Goal: Navigation & Orientation: Find specific page/section

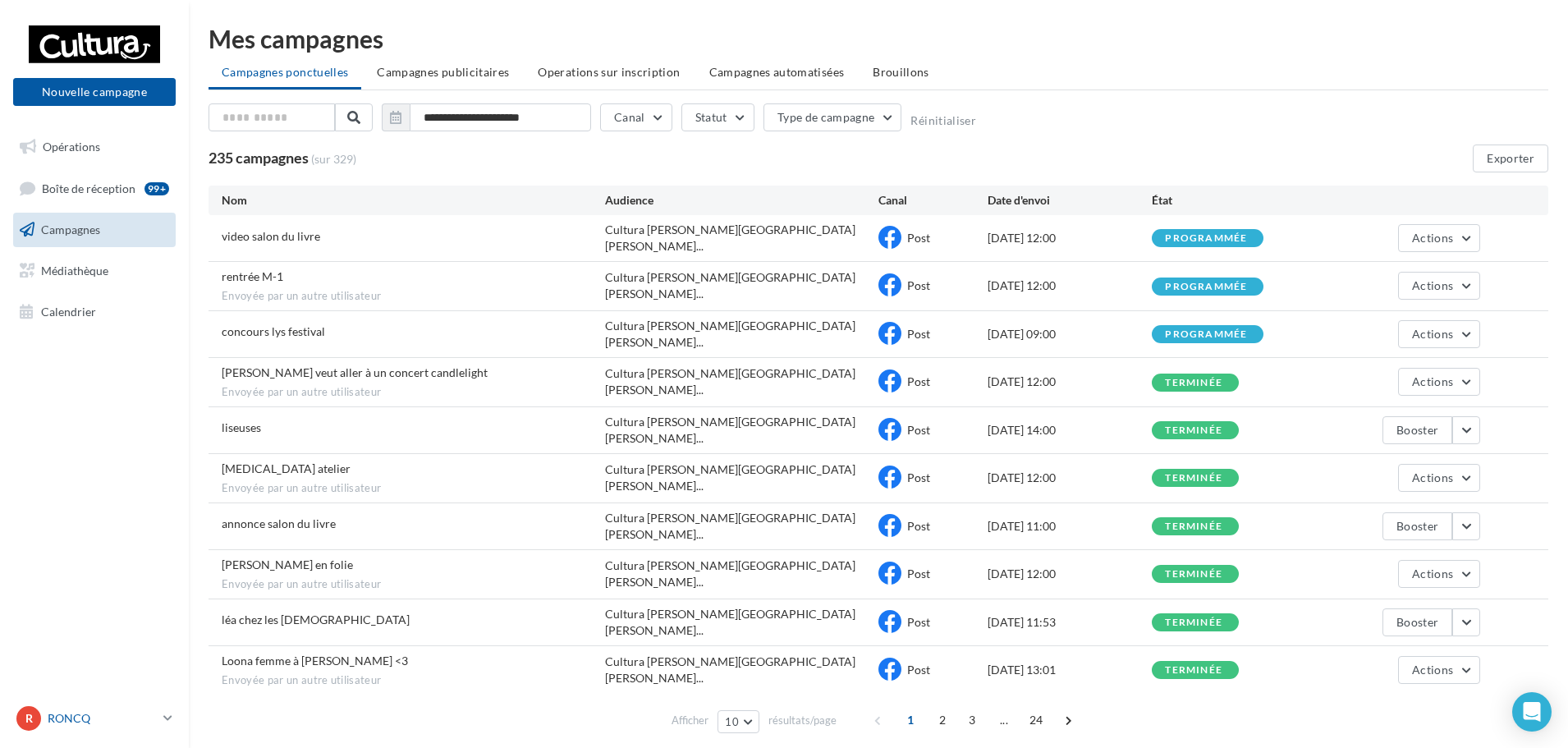
click at [145, 725] on p "RONCQ" at bounding box center [102, 718] width 110 height 17
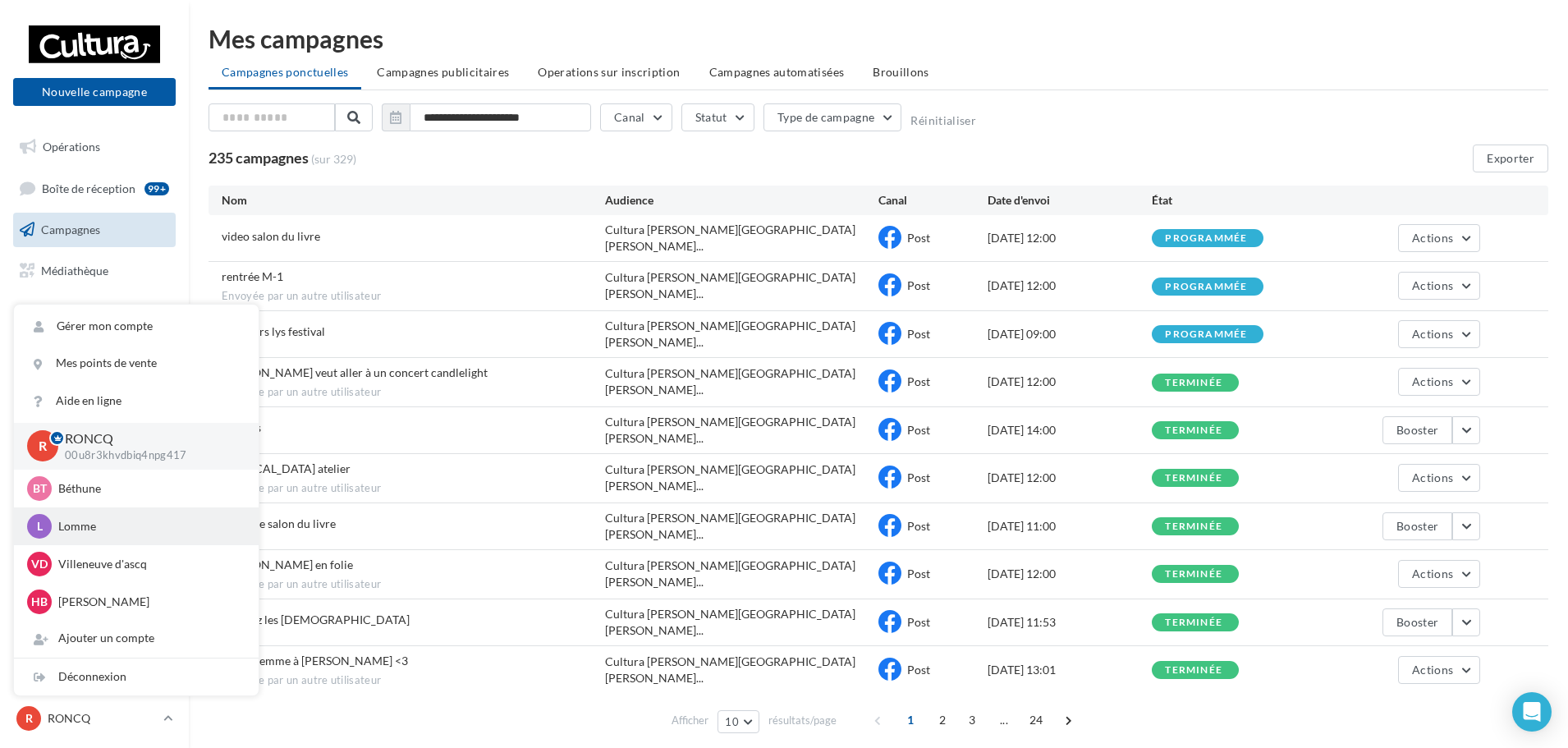
click at [84, 524] on p "Lomme" at bounding box center [149, 526] width 181 height 17
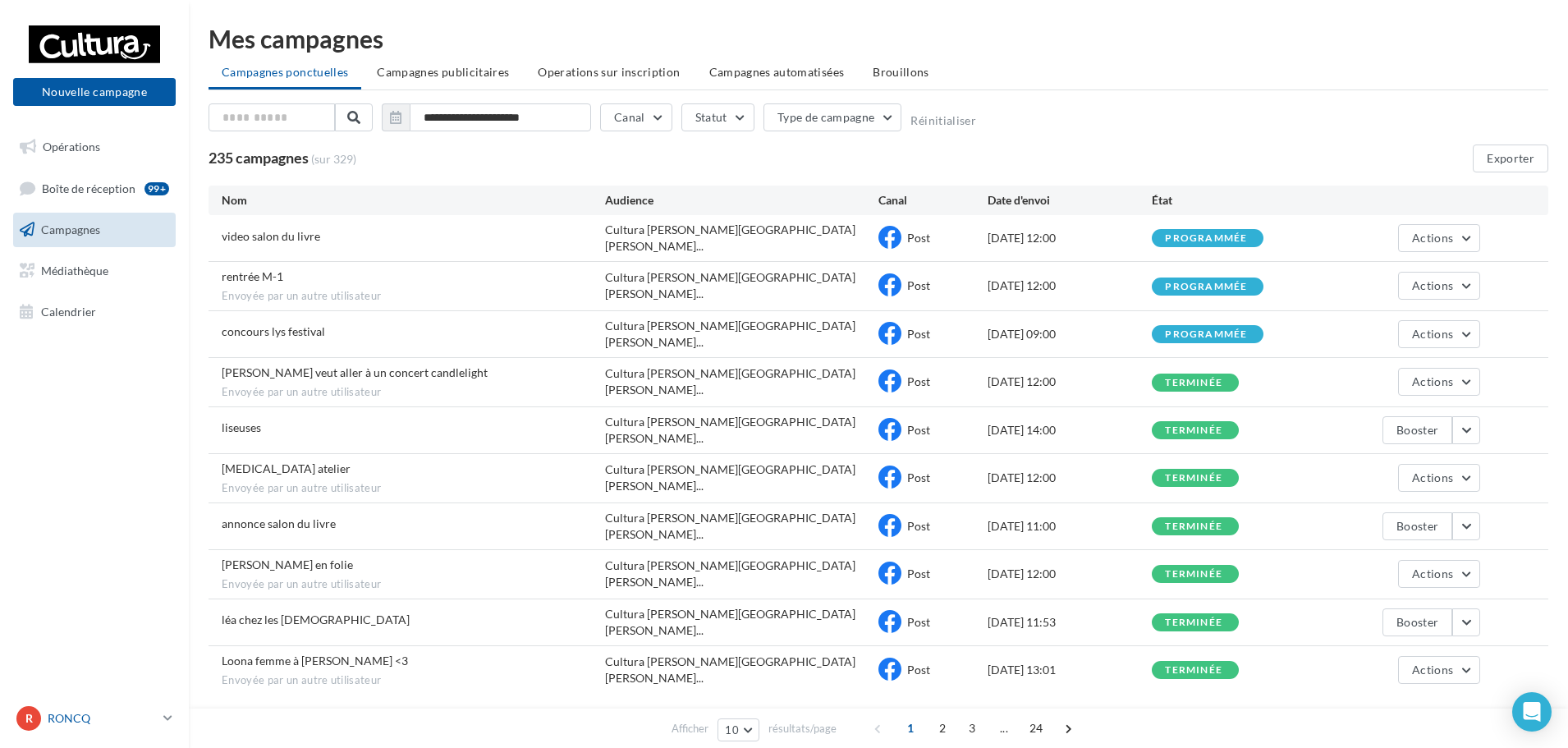
click at [162, 724] on link "R RONCQ 00u8r3khvdbiq4npg417" at bounding box center [94, 718] width 162 height 32
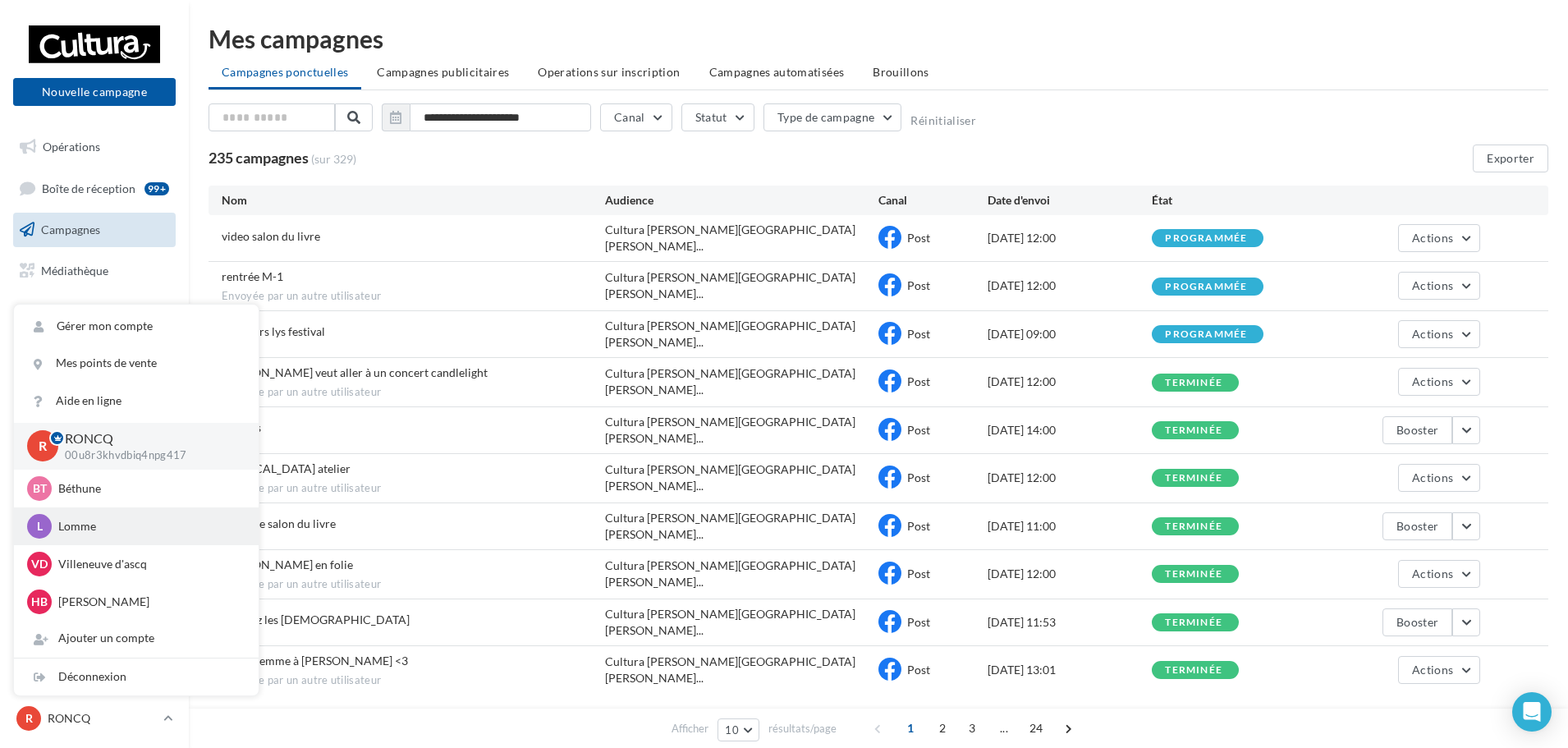
click at [76, 530] on p "Lomme" at bounding box center [149, 526] width 181 height 17
